Goal: Find specific page/section: Find specific page/section

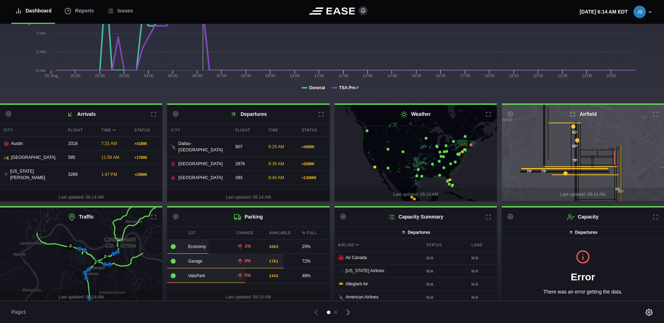
scroll to position [108, 0]
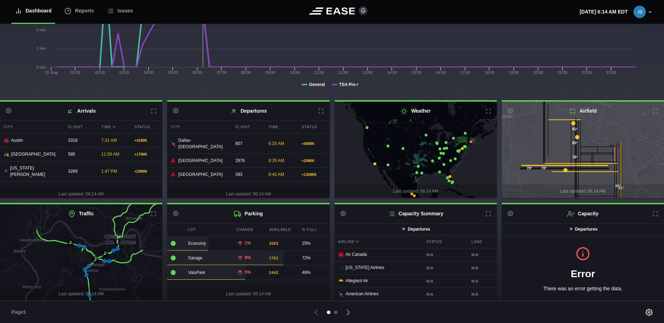
click at [335, 312] on div at bounding box center [336, 313] width 4 height 4
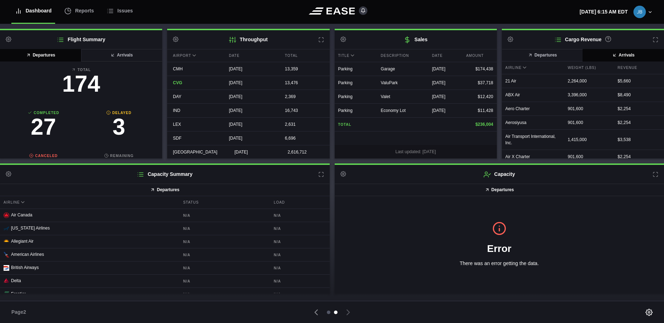
click at [329, 313] on div at bounding box center [329, 313] width 4 height 4
